Goal: Task Accomplishment & Management: Use online tool/utility

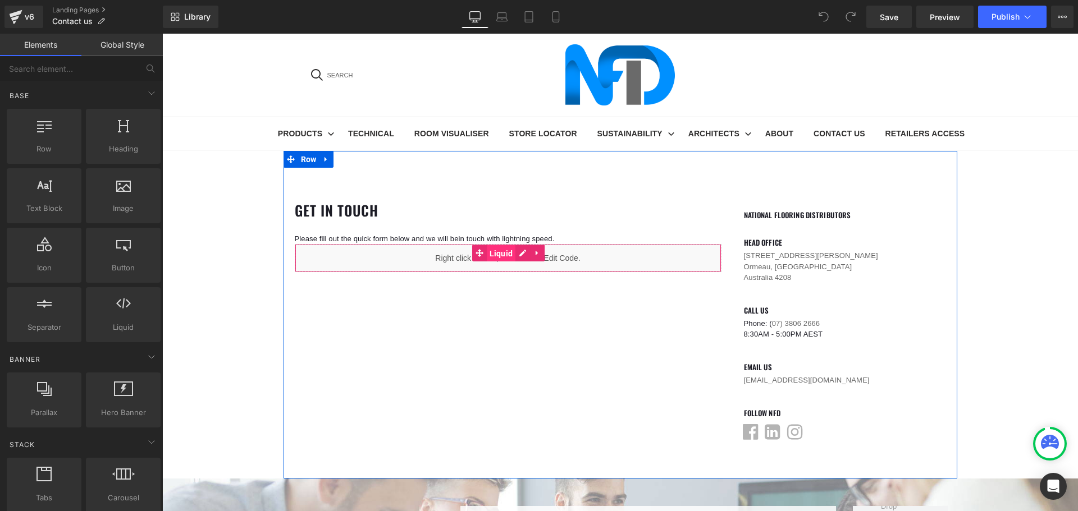
click at [500, 253] on span "Liquid" at bounding box center [501, 253] width 29 height 17
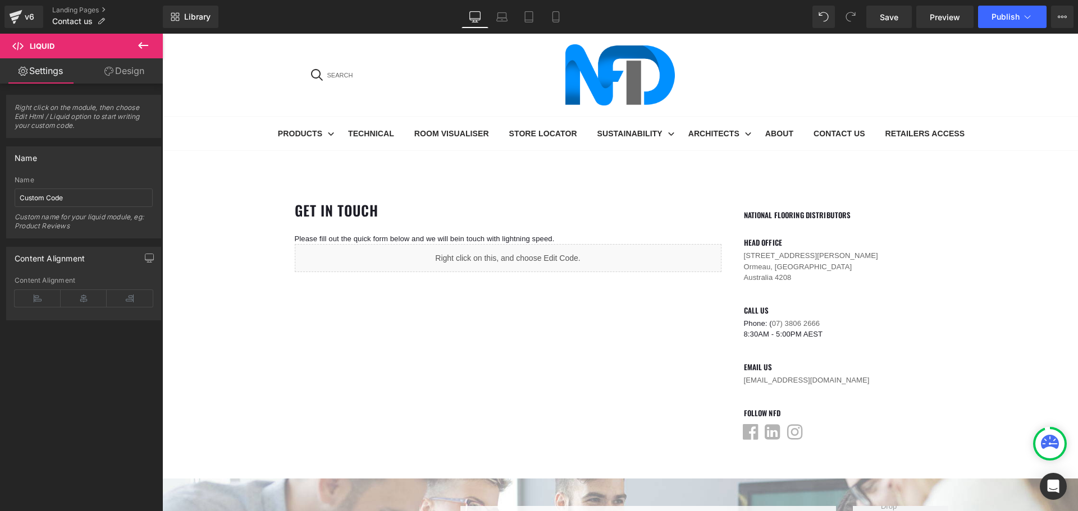
click at [146, 43] on icon at bounding box center [142, 45] width 13 height 13
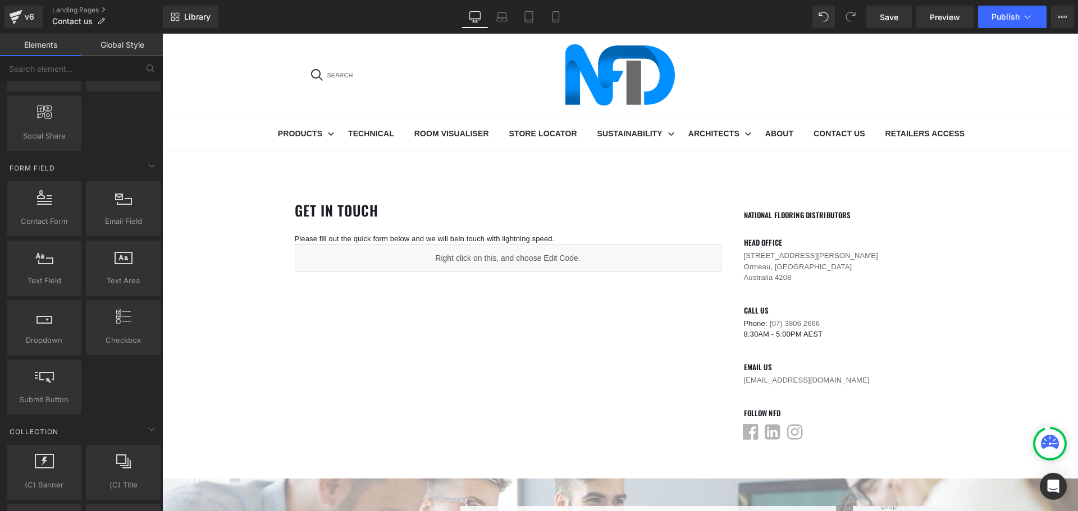
scroll to position [1459, 0]
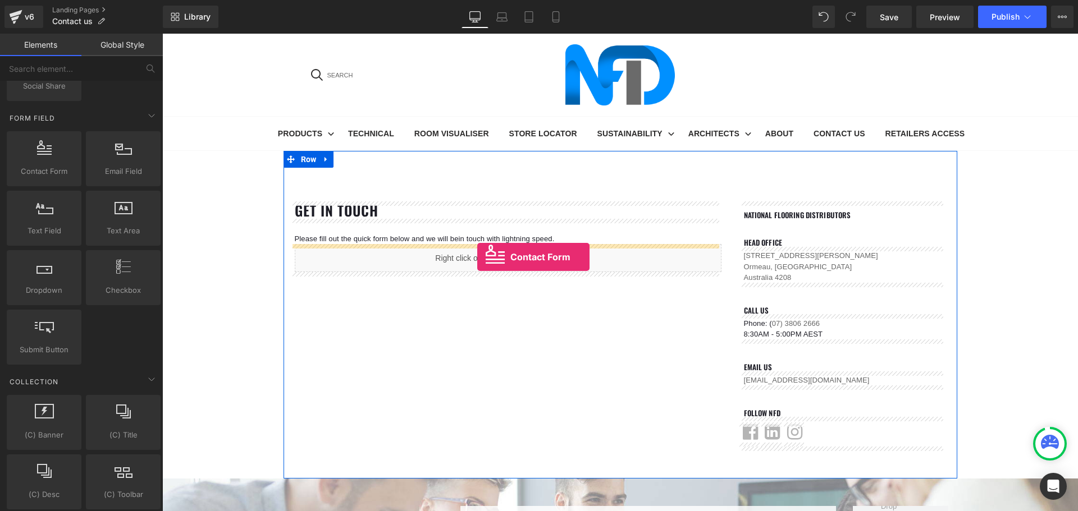
drag, startPoint x: 210, startPoint y: 199, endPoint x: 477, endPoint y: 257, distance: 273.3
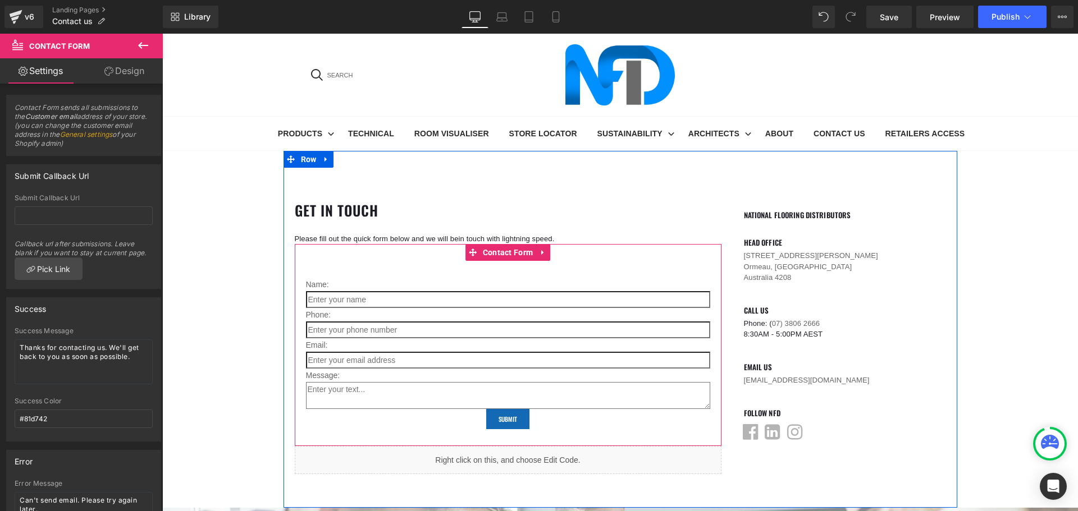
click at [392, 256] on div "Name: Text Block Text Field Phone: Text Block Text Field Email: Text Block Emai…" at bounding box center [508, 345] width 427 height 202
click at [480, 250] on span "Contact Form" at bounding box center [508, 253] width 56 height 17
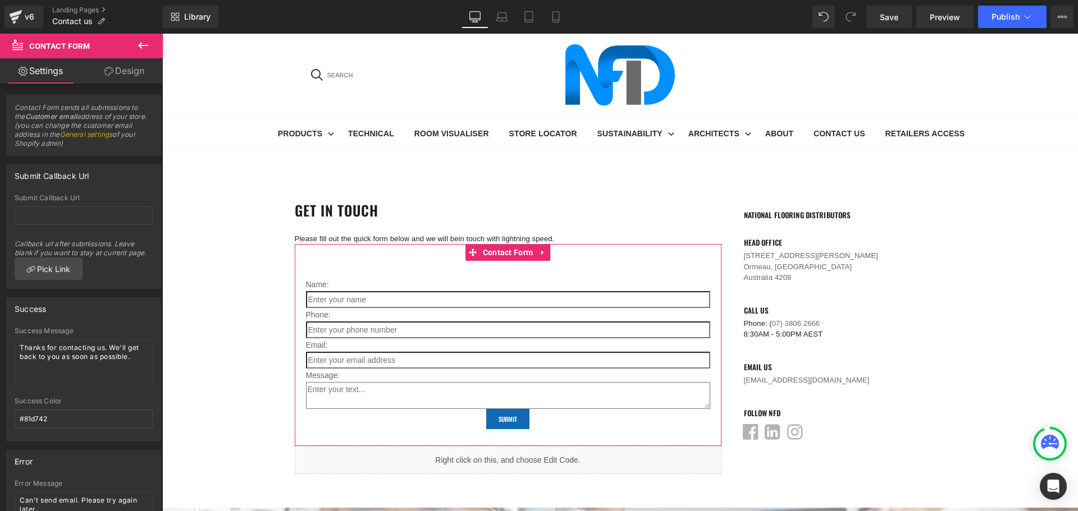
click at [129, 75] on link "Design" at bounding box center [124, 70] width 81 height 25
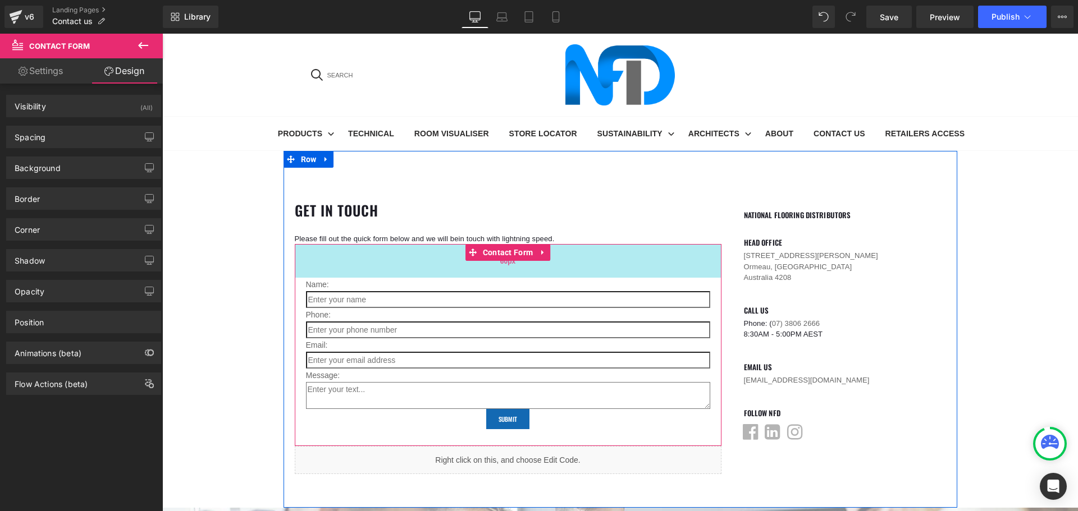
click at [503, 270] on div "60px" at bounding box center [508, 261] width 427 height 34
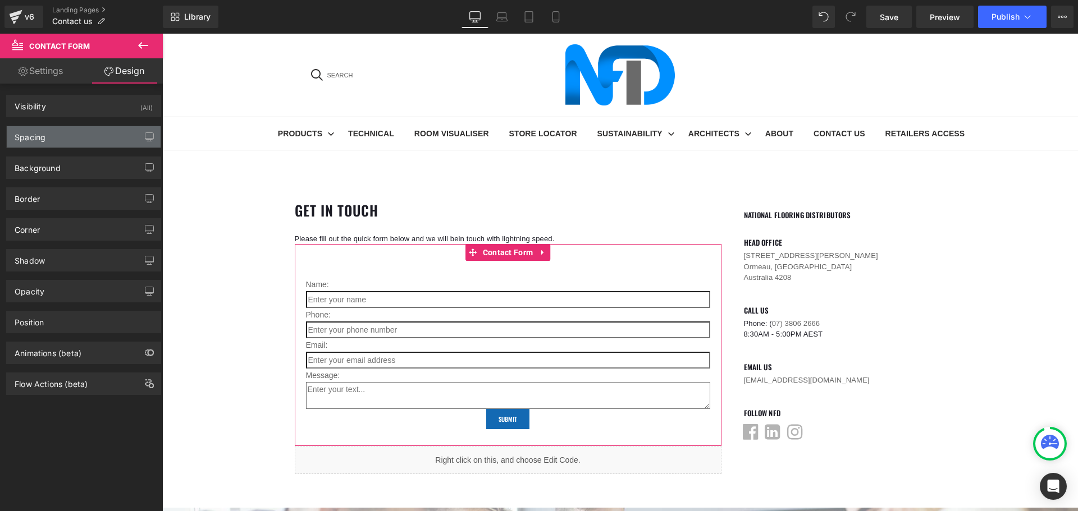
click at [117, 142] on div "Spacing" at bounding box center [84, 136] width 154 height 21
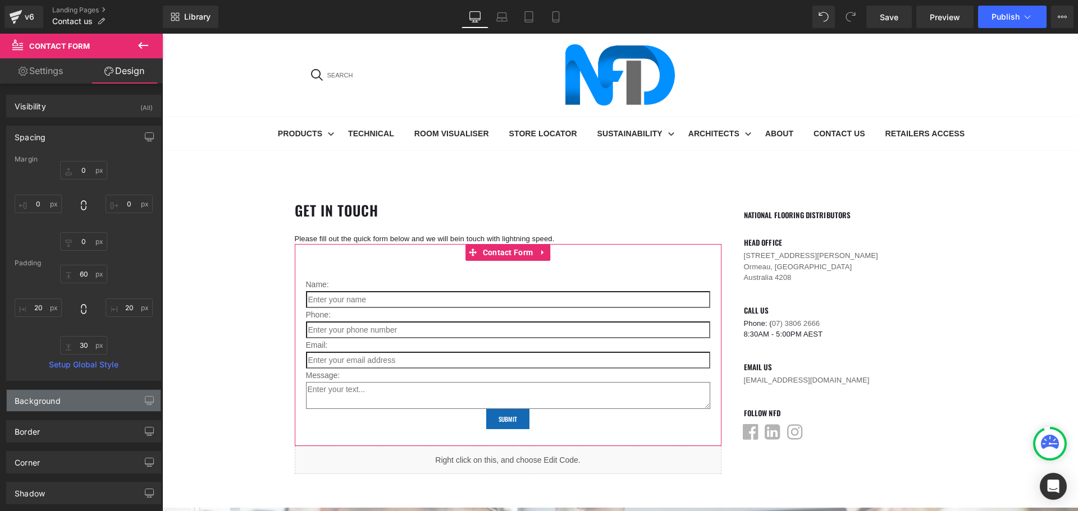
click at [48, 402] on div "Background" at bounding box center [38, 398] width 46 height 16
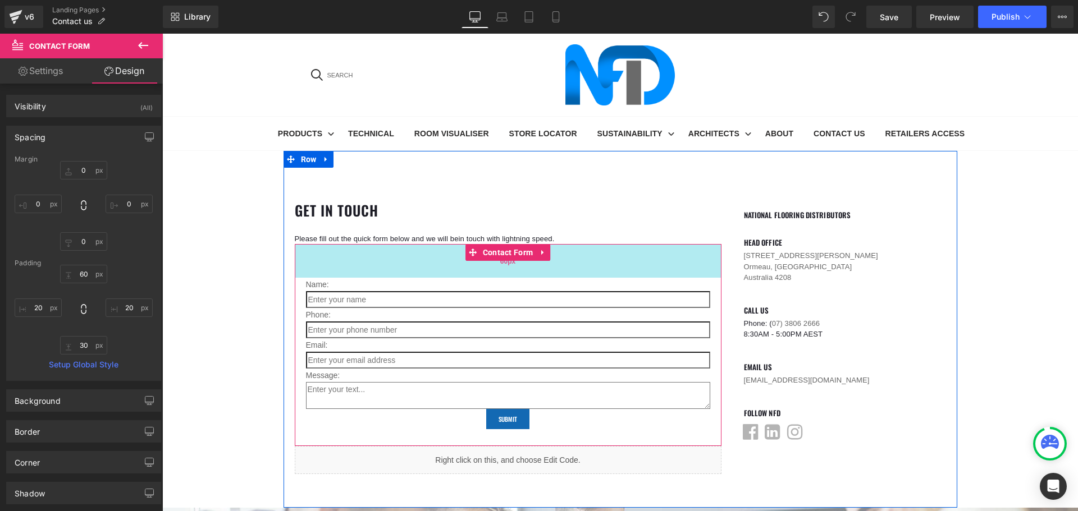
click at [556, 266] on div "60px" at bounding box center [508, 261] width 427 height 34
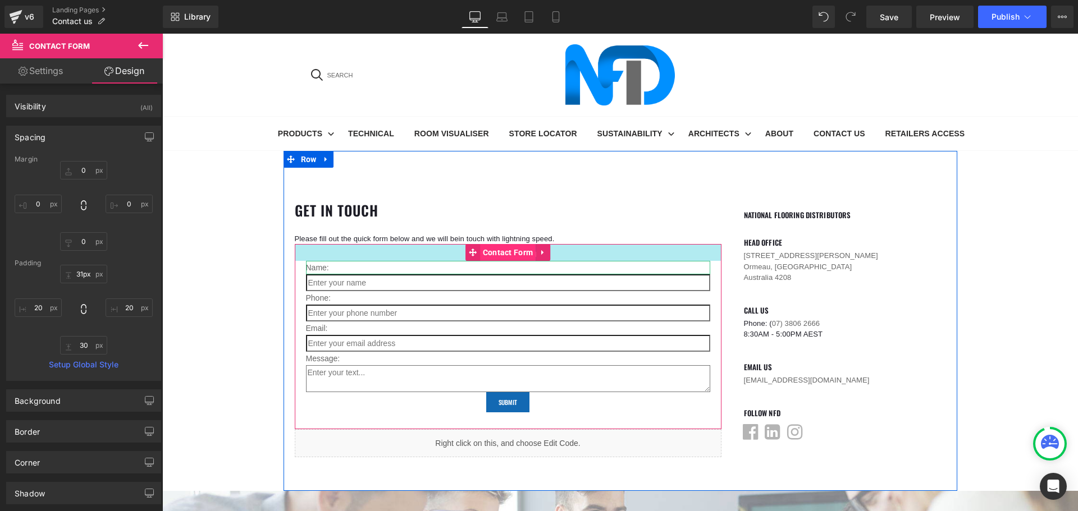
type input "32px"
drag, startPoint x: 501, startPoint y: 263, endPoint x: 496, endPoint y: 248, distance: 16.7
click at [496, 248] on div "Name: Text Block Text Field Phone: Text Block Text Field Email: Text Block Emai…" at bounding box center [508, 337] width 427 height 186
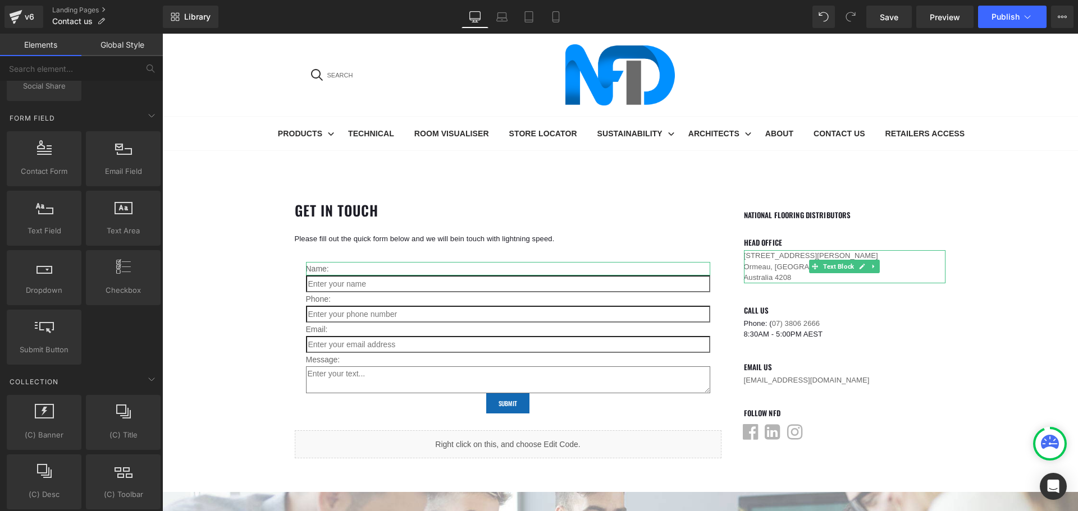
click at [987, 21] on button "Publish" at bounding box center [1012, 17] width 68 height 22
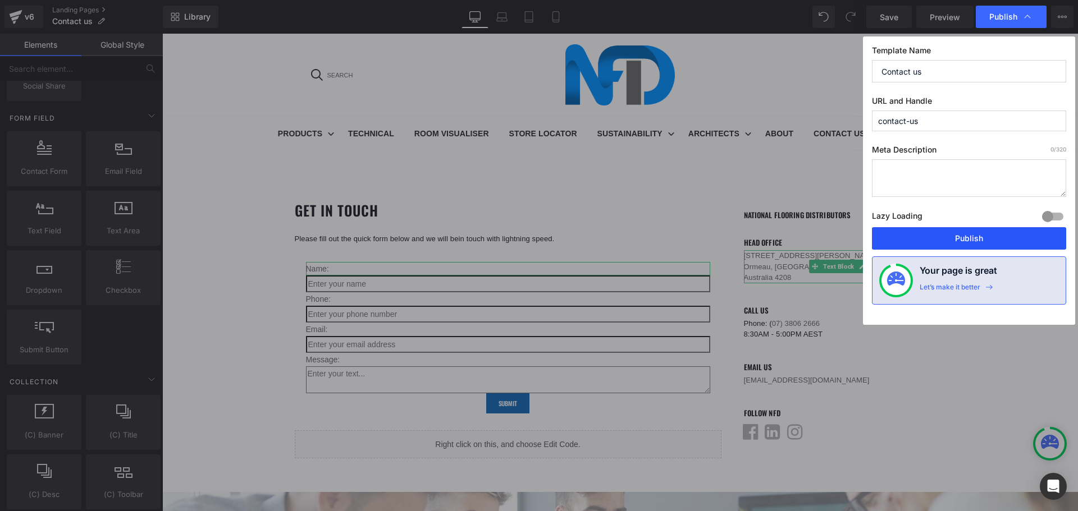
click at [968, 234] on button "Publish" at bounding box center [969, 238] width 194 height 22
